Goal: Information Seeking & Learning: Find specific fact

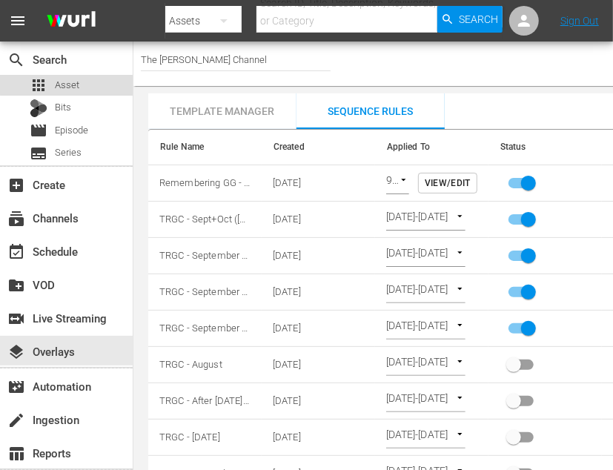
click at [90, 82] on div "apps Asset" at bounding box center [66, 85] width 133 height 21
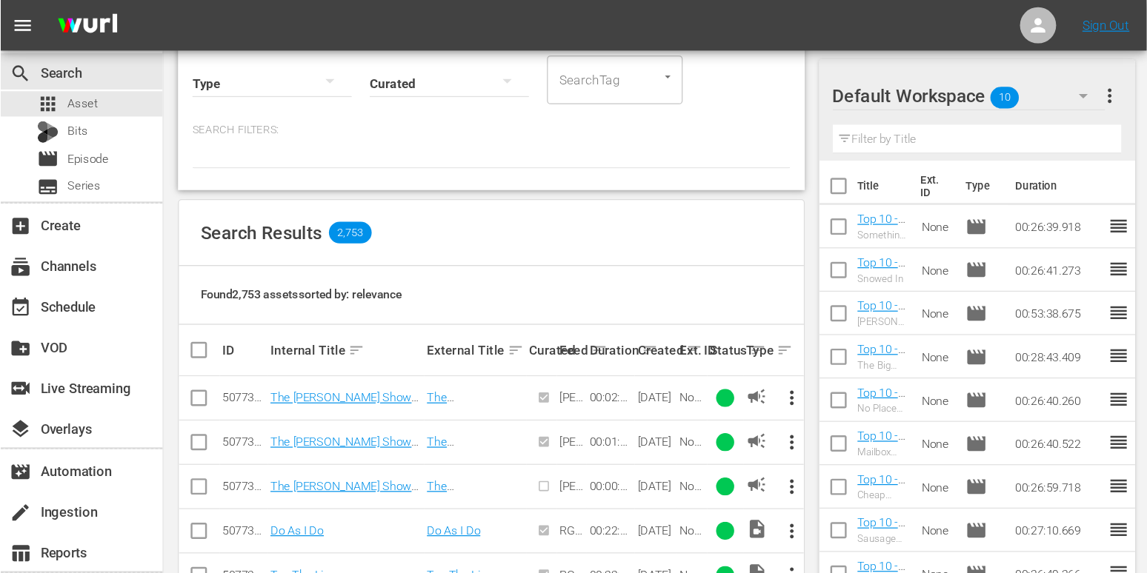
scroll to position [189, 0]
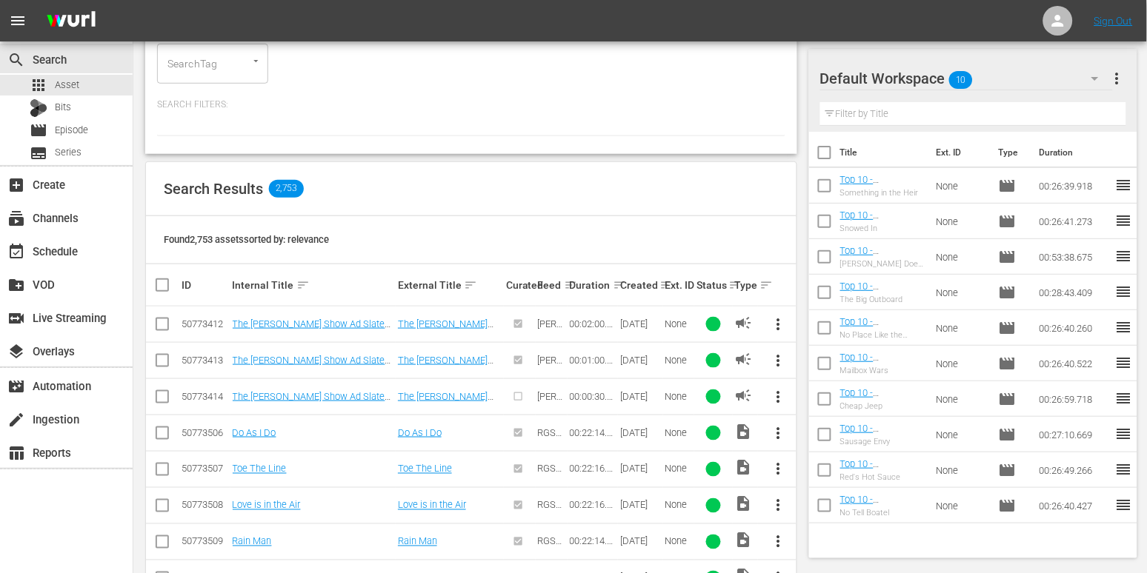
click at [665, 284] on th "Ext. ID" at bounding box center [679, 284] width 32 height 41
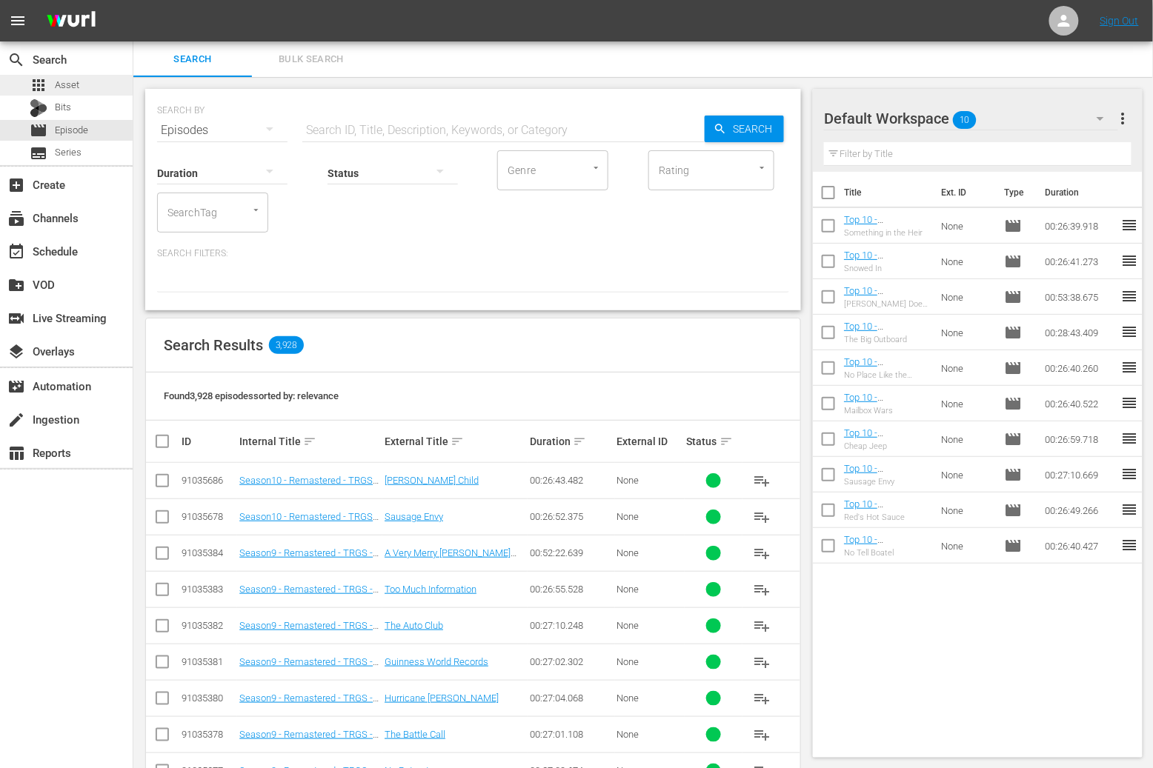
click at [86, 90] on div "apps Asset" at bounding box center [66, 85] width 133 height 21
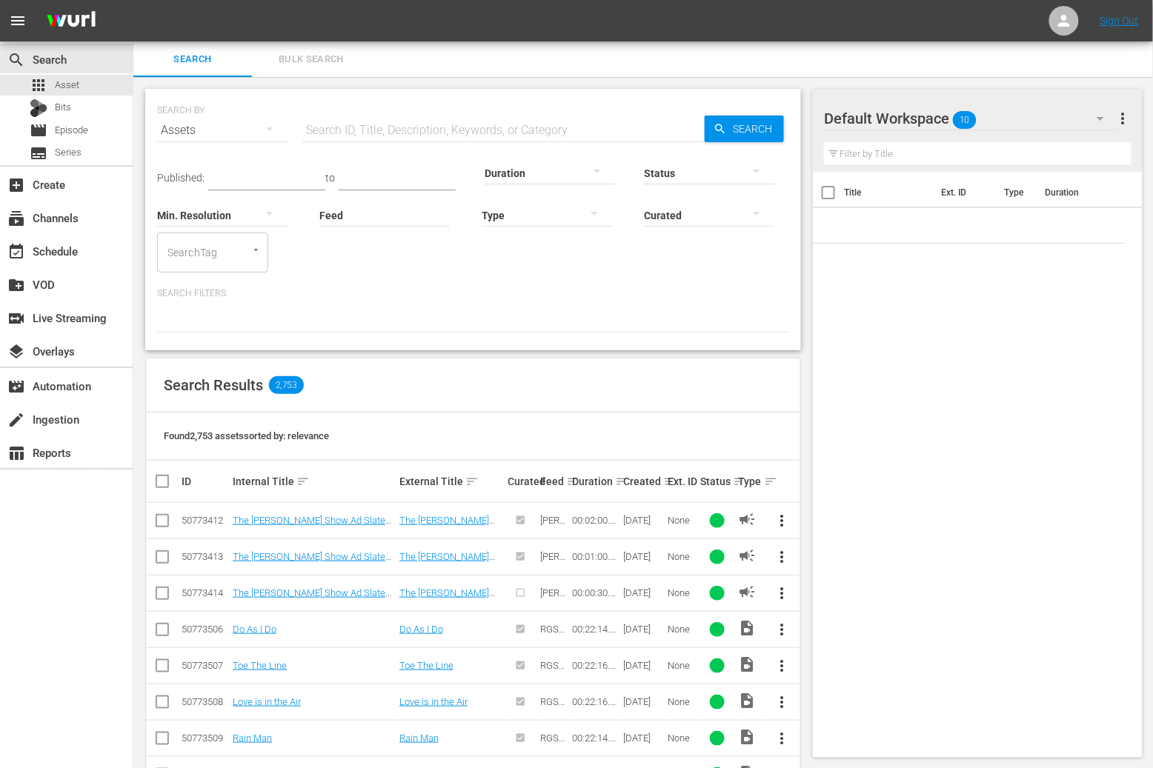
click at [201, 522] on div "50773412" at bounding box center [205, 520] width 47 height 11
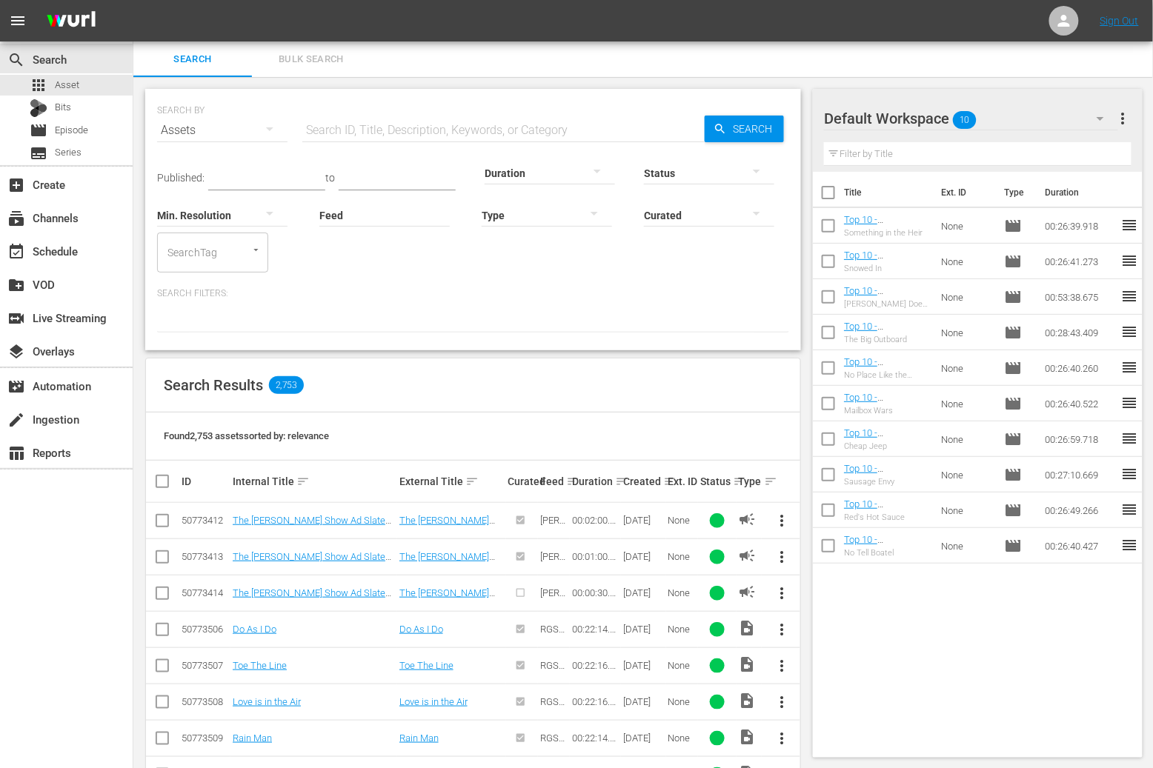
click at [202, 556] on div "50773413" at bounding box center [205, 556] width 47 height 11
click at [206, 519] on div "50773412" at bounding box center [205, 520] width 47 height 11
copy div "50773412"
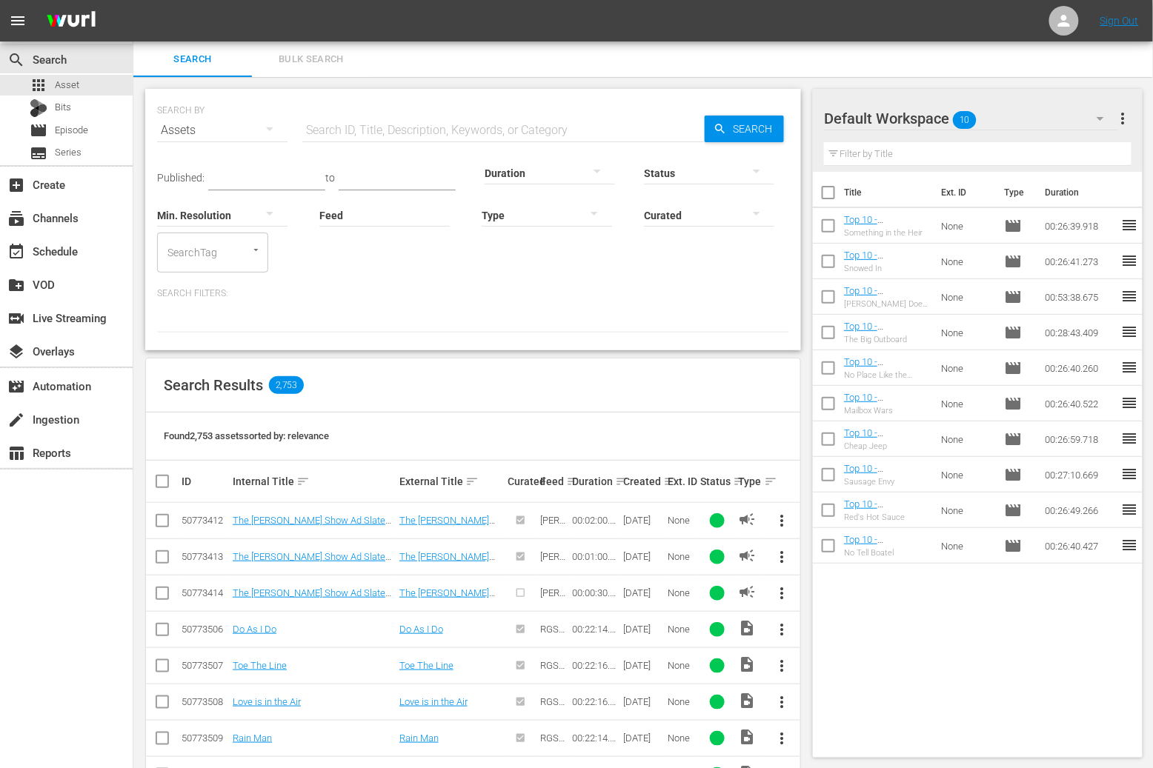
click at [616, 402] on div "Search Results 2,753" at bounding box center [473, 386] width 654 height 54
click at [668, 322] on div at bounding box center [473, 319] width 632 height 25
click at [507, 309] on div at bounding box center [473, 319] width 632 height 25
click at [225, 259] on div "SearchTag" at bounding box center [212, 253] width 111 height 40
click at [353, 260] on div "Published: to Duration Status Min. Resolution Feed Feed Title Type Curated Sear…" at bounding box center [473, 210] width 632 height 124
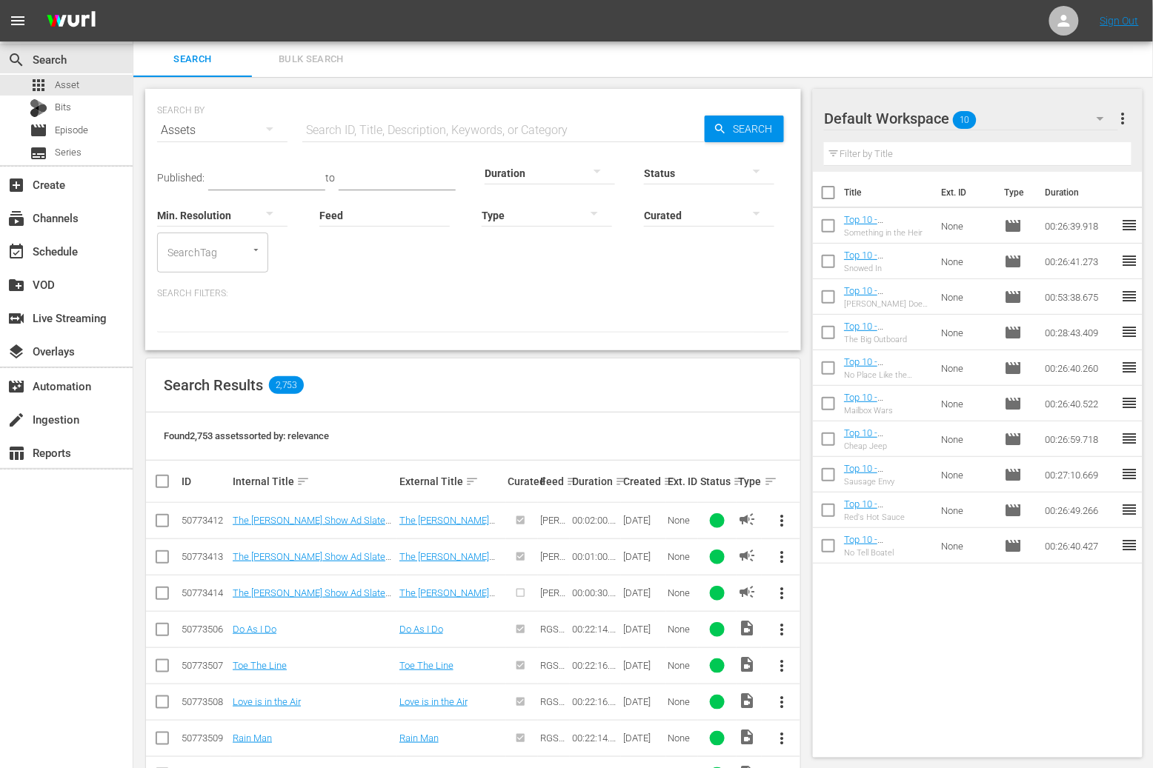
click at [732, 365] on div "Search Results 2,753" at bounding box center [473, 386] width 654 height 54
drag, startPoint x: 358, startPoint y: 374, endPoint x: 165, endPoint y: 385, distance: 192.9
click at [165, 385] on div "Search Results 2,753" at bounding box center [473, 386] width 654 height 54
